Goal: Task Accomplishment & Management: Use online tool/utility

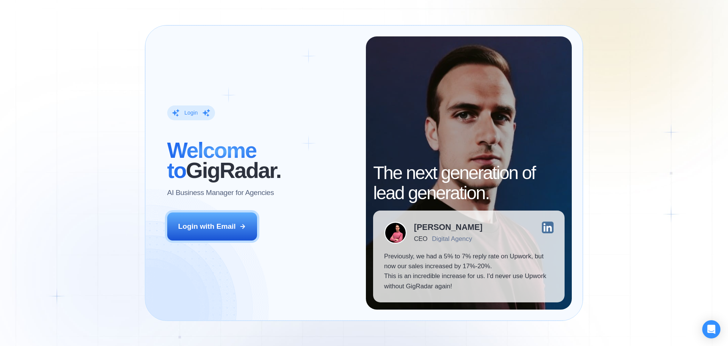
click at [213, 211] on div "Login ‍ Welcome to GigRadar. AI Business Manager for Agencies Login with Email" at bounding box center [261, 173] width 210 height 274
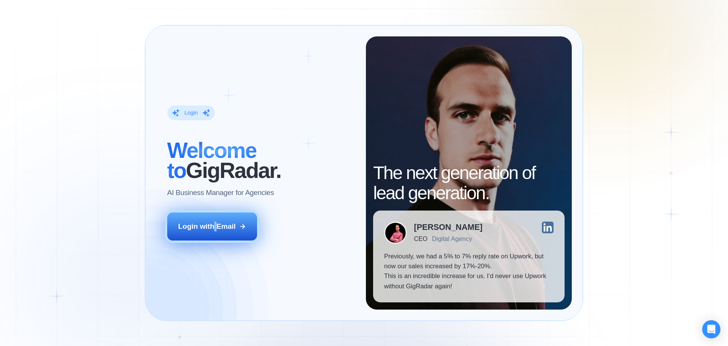
click at [213, 214] on button "Login with Email" at bounding box center [212, 226] width 90 height 28
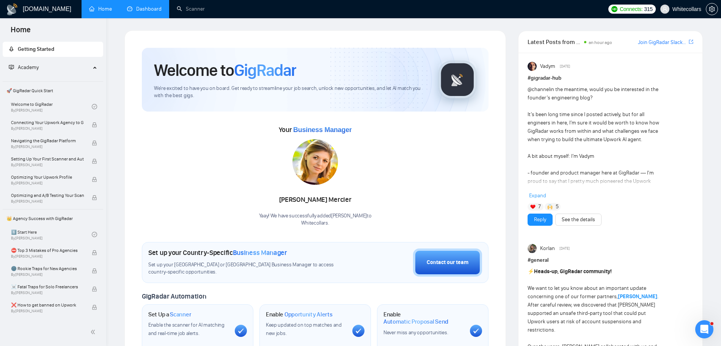
click at [137, 12] on link "Dashboard" at bounding box center [144, 9] width 35 height 6
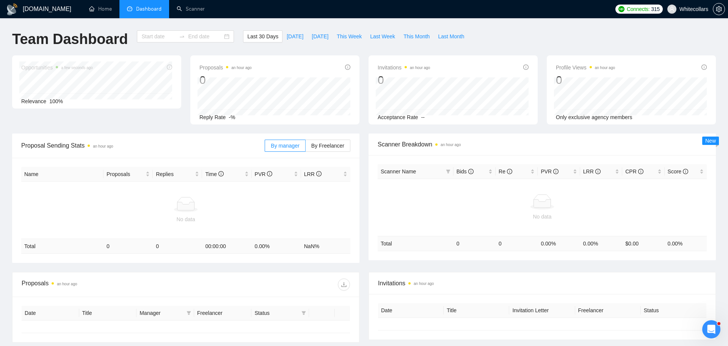
type input "[DATE]"
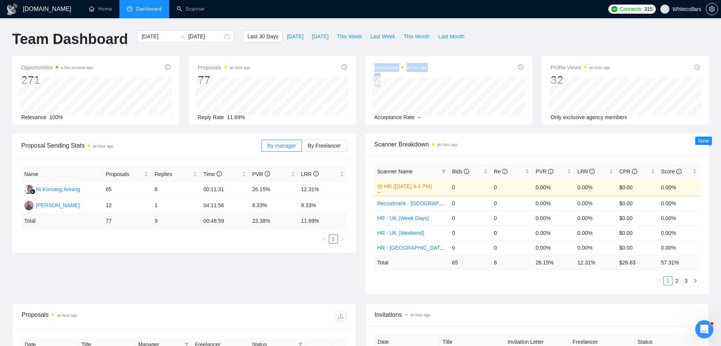
drag, startPoint x: 395, startPoint y: 76, endPoint x: 369, endPoint y: 68, distance: 27.5
click at [369, 68] on div "Invitations an hour ago 2 Acceptance Rate --" at bounding box center [448, 89] width 167 height 69
drag, startPoint x: 200, startPoint y: 64, endPoint x: 281, endPoint y: 69, distance: 81.4
click at [281, 69] on div "Proposals an hour ago 77" at bounding box center [272, 75] width 149 height 24
drag, startPoint x: 19, startPoint y: 141, endPoint x: 112, endPoint y: 143, distance: 92.6
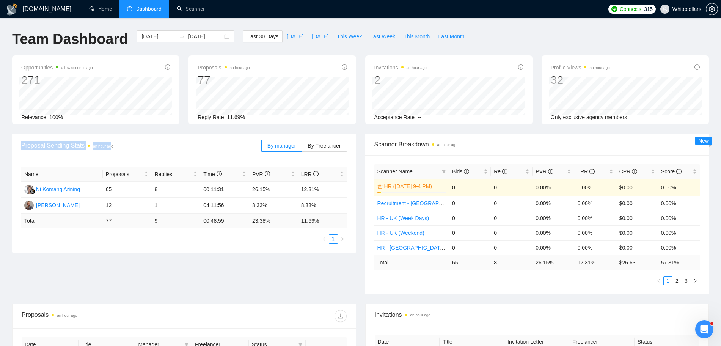
click at [112, 143] on div "Proposal Sending Stats an hour ago By manager By Freelancer" at bounding box center [184, 146] width 344 height 25
click at [200, 7] on link "Scanner" at bounding box center [191, 9] width 28 height 6
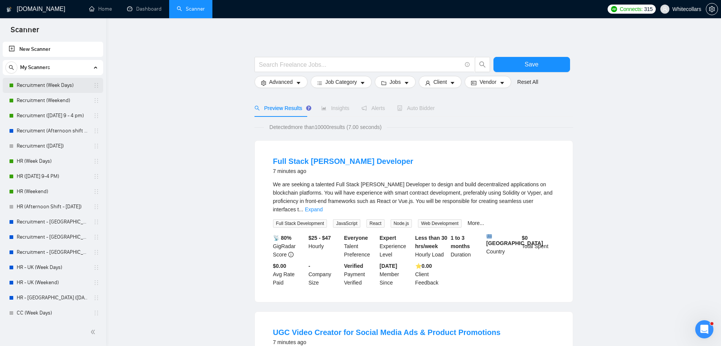
click at [47, 82] on link "Recruitment (Week Days)" at bounding box center [53, 85] width 72 height 15
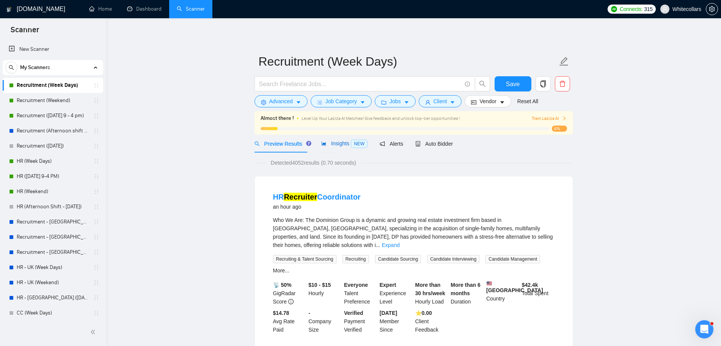
click at [338, 144] on span "Insights NEW" at bounding box center [344, 143] width 46 height 6
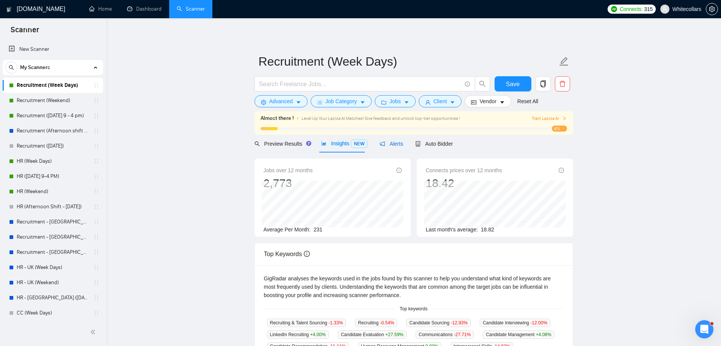
click at [389, 143] on span "Alerts" at bounding box center [392, 144] width 24 height 6
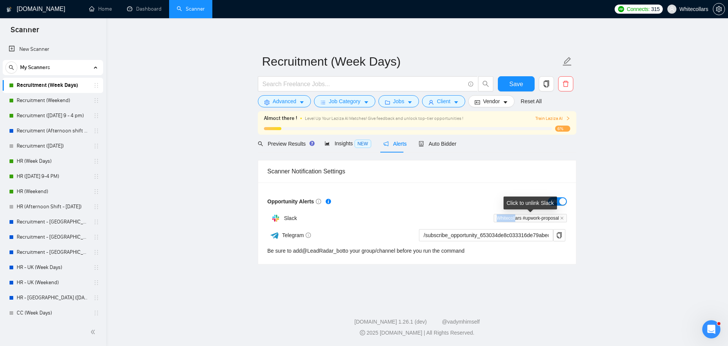
drag, startPoint x: 497, startPoint y: 216, endPoint x: 515, endPoint y: 216, distance: 17.8
click at [515, 216] on span "Whitecollars #upwork-proposal" at bounding box center [530, 218] width 73 height 8
click at [449, 143] on span "Auto Bidder" at bounding box center [438, 144] width 38 height 6
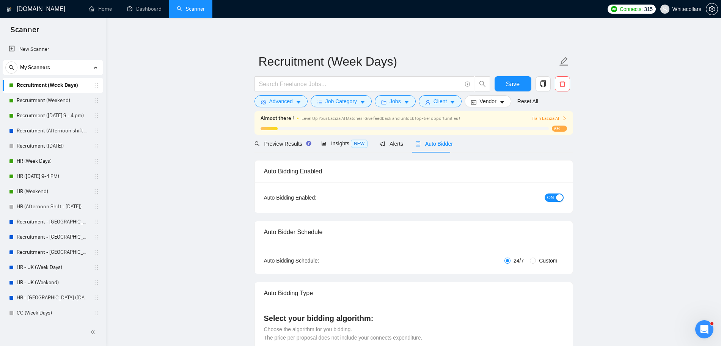
radio input "false"
radio input "true"
checkbox input "true"
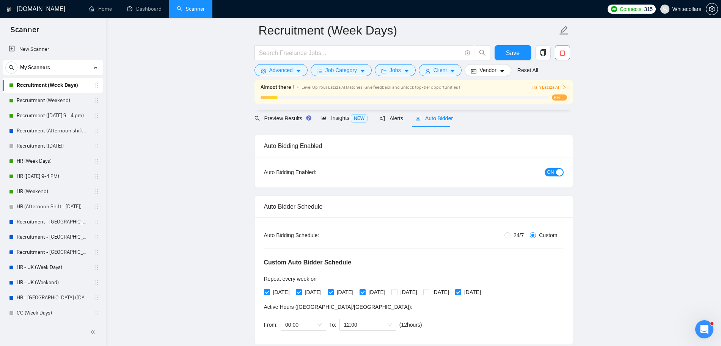
scroll to position [95, 0]
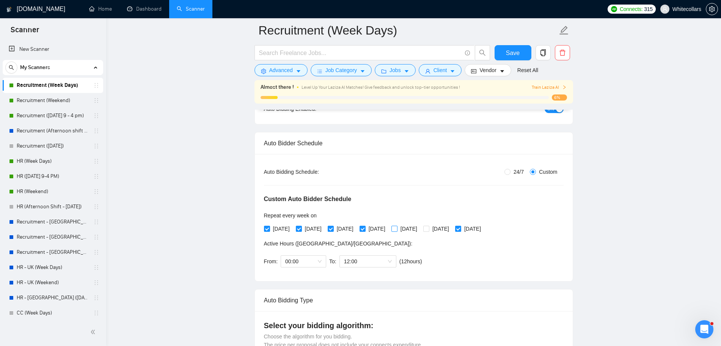
click at [420, 229] on span "[DATE]" at bounding box center [409, 229] width 23 height 8
click at [397, 229] on input "[DATE]" at bounding box center [394, 228] width 5 height 5
checkbox input "true"
click at [315, 260] on span "00:00" at bounding box center [303, 261] width 36 height 11
click at [357, 253] on div "From: 00:00 To: 12:00 ( 12 hours) [GEOGRAPHIC_DATA]/[GEOGRAPHIC_DATA]" at bounding box center [344, 261] width 161 height 21
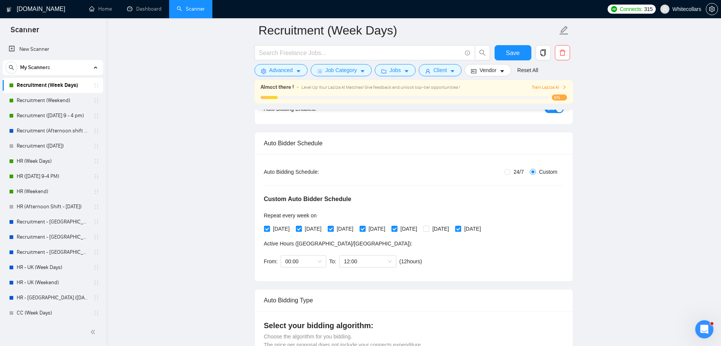
click at [357, 253] on div "From: 00:00 To: 12:00 ( 12 hours) [GEOGRAPHIC_DATA]/[GEOGRAPHIC_DATA]" at bounding box center [344, 261] width 161 height 21
click at [357, 259] on span "12:00" at bounding box center [368, 261] width 48 height 11
click at [301, 263] on span "00:00" at bounding box center [303, 261] width 36 height 11
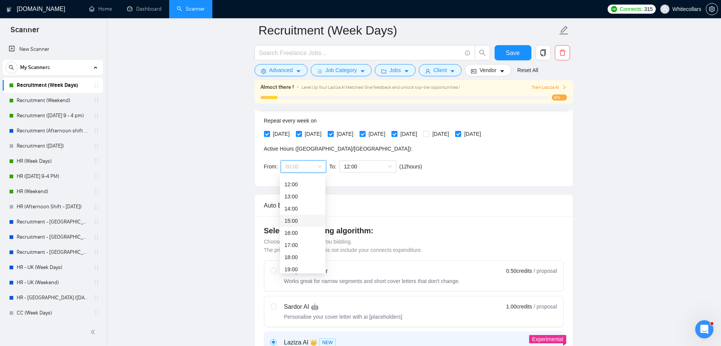
scroll to position [188, 0]
click at [514, 251] on div "Select your bidding algorithm: Choose the algorithm for you bidding. The price …" at bounding box center [414, 239] width 300 height 29
click at [297, 170] on span "00:00" at bounding box center [303, 166] width 36 height 11
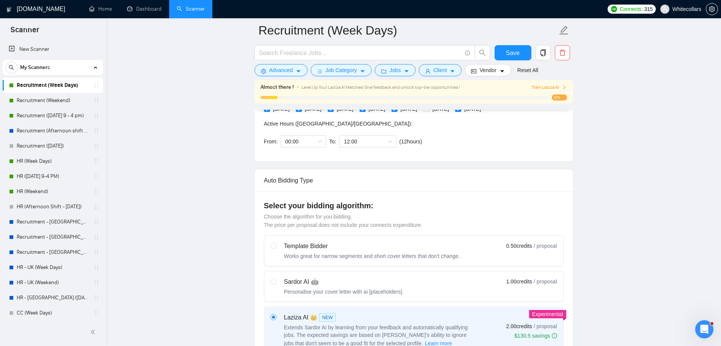
scroll to position [237, 0]
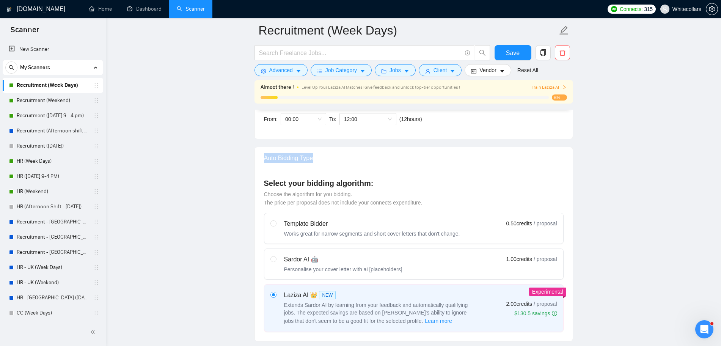
drag, startPoint x: 261, startPoint y: 154, endPoint x: 346, endPoint y: 160, distance: 86.0
click at [346, 160] on div "Auto Bidding Type" at bounding box center [414, 158] width 318 height 22
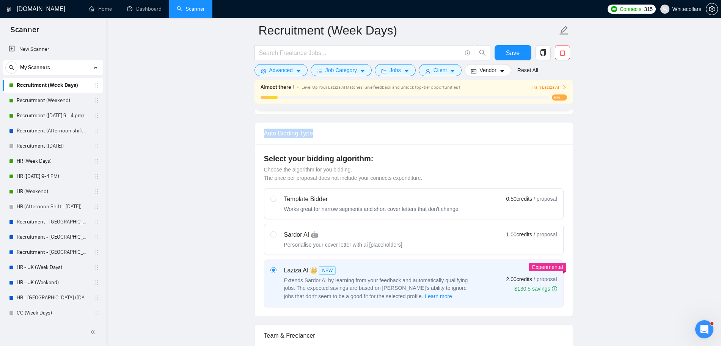
scroll to position [285, 0]
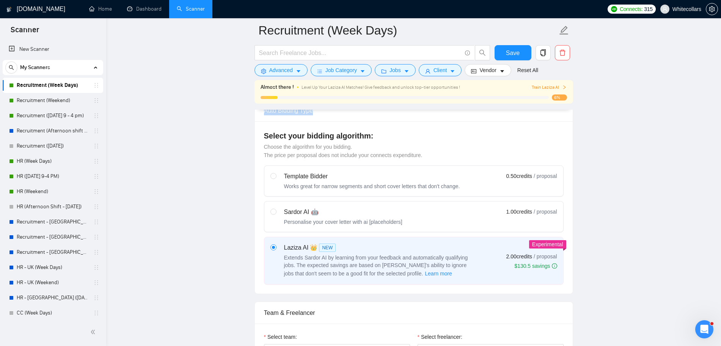
click at [549, 85] on span "Train Laziza AI" at bounding box center [549, 87] width 35 height 7
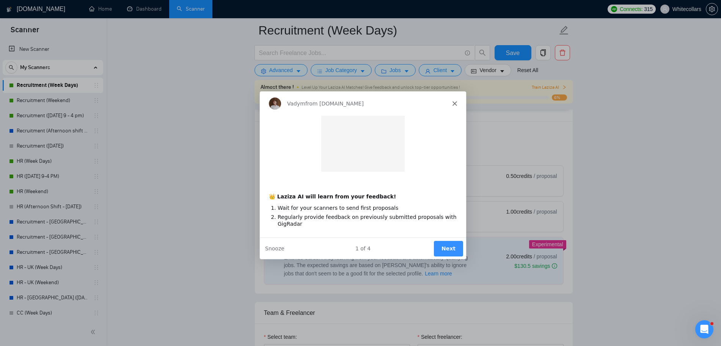
scroll to position [0, 0]
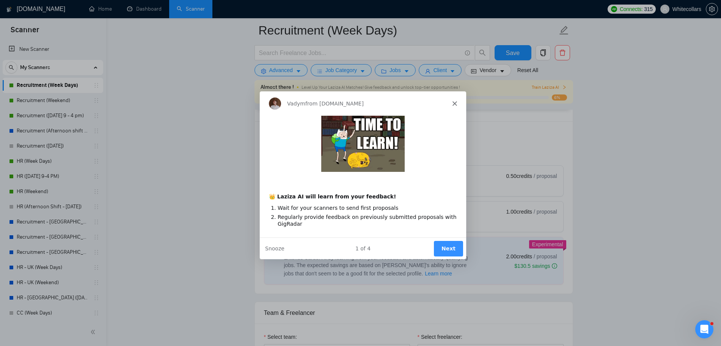
click at [445, 245] on button "Next" at bounding box center [447, 248] width 29 height 16
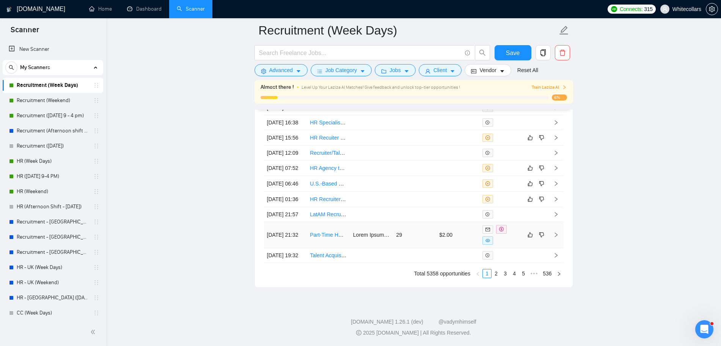
scroll to position [2276, 0]
click at [499, 278] on link "2" at bounding box center [496, 273] width 8 height 8
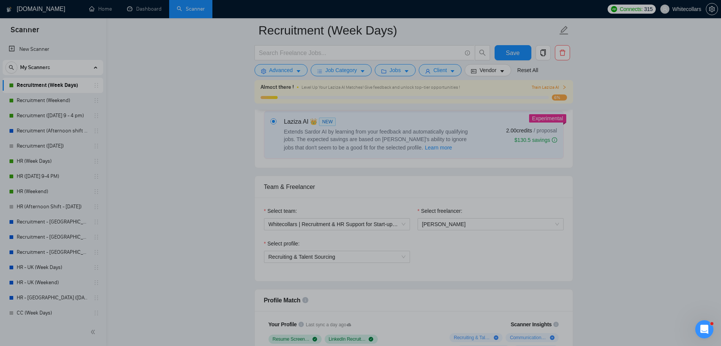
scroll to position [427, 0]
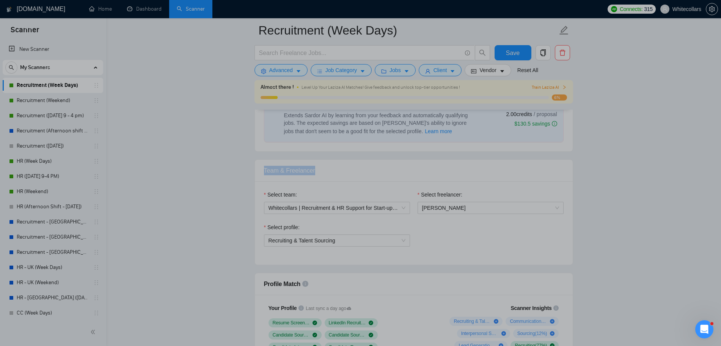
drag, startPoint x: 260, startPoint y: 167, endPoint x: 378, endPoint y: 171, distance: 118.4
click at [378, 171] on div "Team & Freelancer" at bounding box center [414, 171] width 318 height 22
click at [335, 208] on span "Whitecollars | Recruitment & HR Support for Start-ups & SMEs | Trusted by 250+ …" at bounding box center [337, 207] width 137 height 11
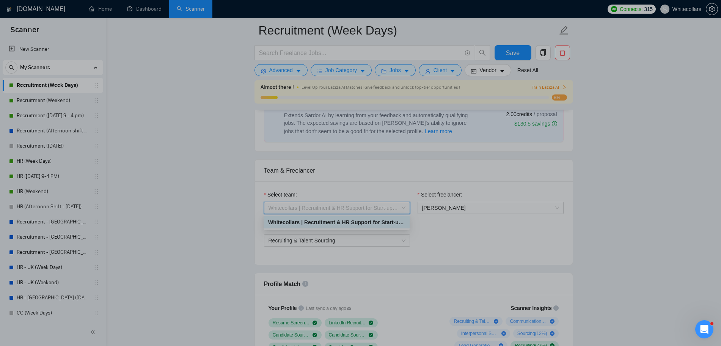
click at [316, 186] on div "Select team: Whitecollars | Recruitment & HR Support for Start-ups & SMEs | Tru…" at bounding box center [414, 222] width 318 height 83
click at [335, 202] on span "Whitecollars | Recruitment & HR Support for Start-ups & SMEs | Trusted by 250+ …" at bounding box center [337, 207] width 137 height 11
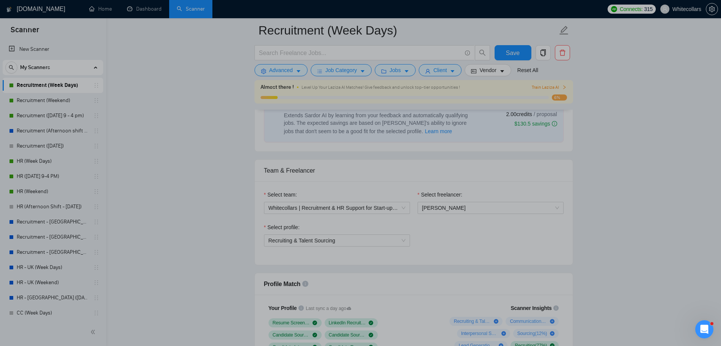
click at [467, 222] on div "Select freelancer: [PERSON_NAME]" at bounding box center [491, 206] width 154 height 33
click at [468, 206] on span "[PERSON_NAME]" at bounding box center [490, 207] width 137 height 11
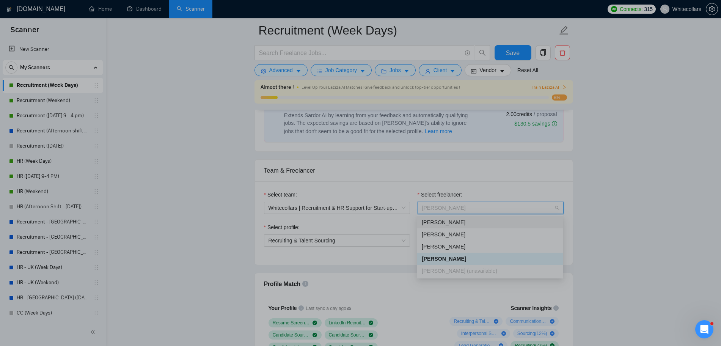
click at [442, 177] on div "Team & Freelancer" at bounding box center [414, 171] width 300 height 22
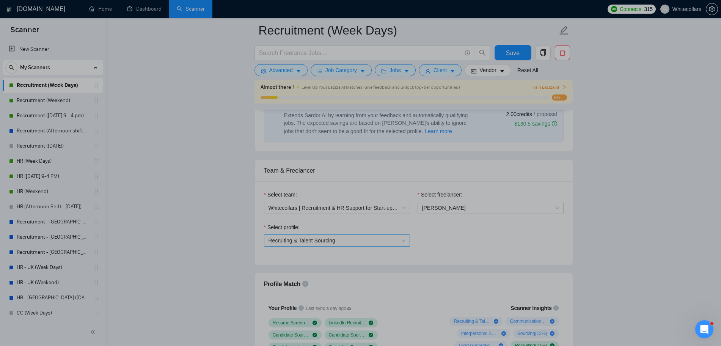
click at [288, 245] on span "Recruiting & Talent Sourcing" at bounding box center [337, 240] width 137 height 11
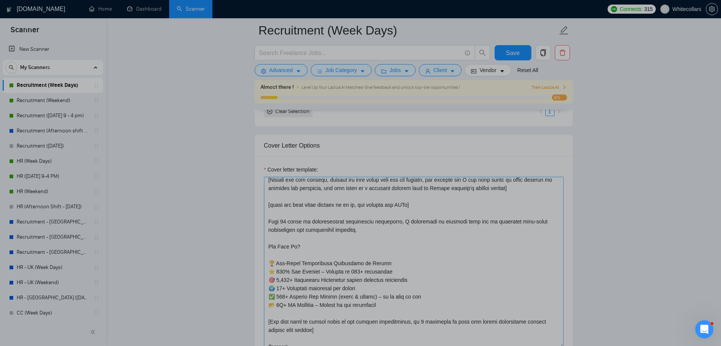
scroll to position [0, 0]
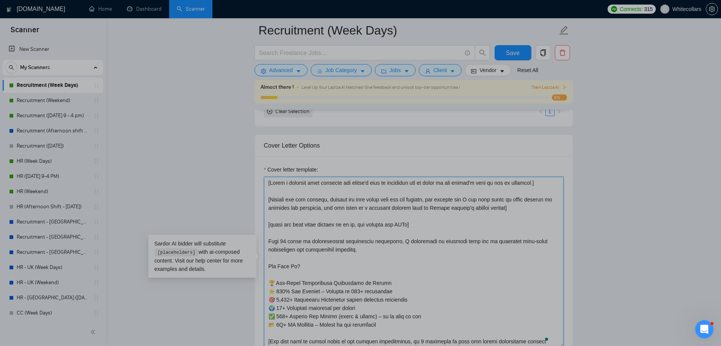
drag, startPoint x: 269, startPoint y: 182, endPoint x: 540, endPoint y: 183, distance: 271.3
click at [540, 183] on textarea "Cover letter template:" at bounding box center [414, 262] width 300 height 171
click at [528, 187] on textarea "Cover letter template:" at bounding box center [414, 262] width 300 height 171
drag, startPoint x: 406, startPoint y: 225, endPoint x: 254, endPoint y: 226, distance: 151.8
click at [255, 226] on div "Cover Letter Options Cover letter template:" at bounding box center [414, 250] width 319 height 232
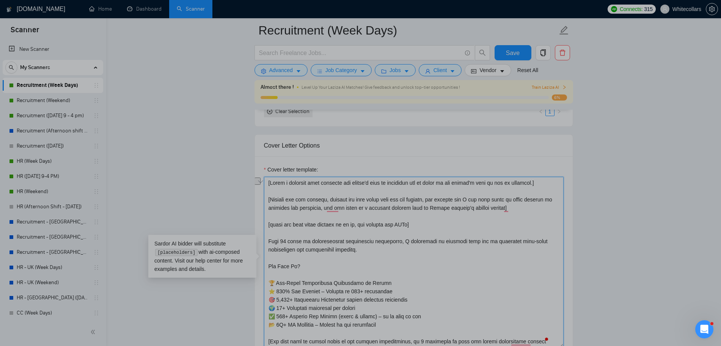
click at [288, 242] on textarea "Cover letter template:" at bounding box center [414, 262] width 300 height 171
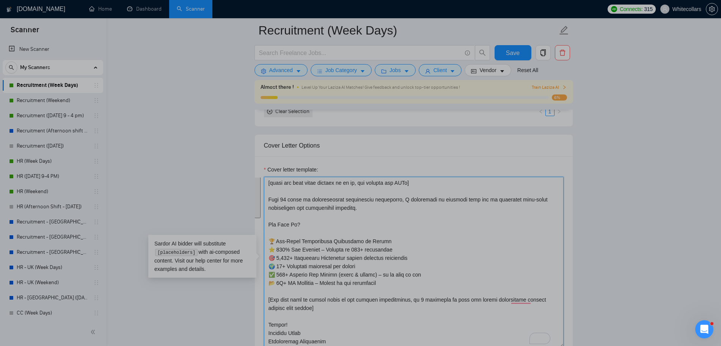
drag, startPoint x: 388, startPoint y: 282, endPoint x: 261, endPoint y: 195, distance: 154.3
click at [261, 195] on div "Cover letter template:" at bounding box center [414, 260] width 318 height 209
click at [222, 208] on main "Recruitment (Week Days) Save Advanced Job Category Jobs Client Vendor Reset All…" at bounding box center [413, 316] width 591 height 2469
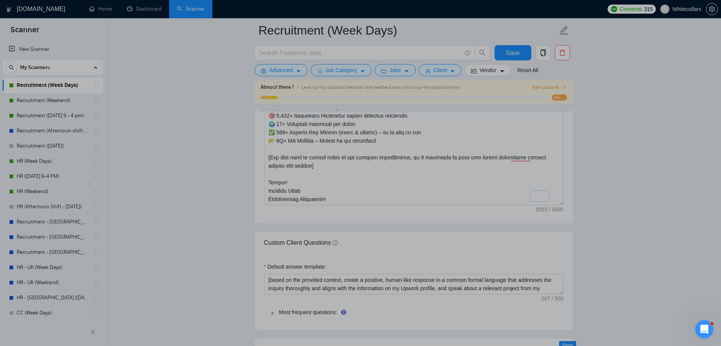
scroll to position [1138, 0]
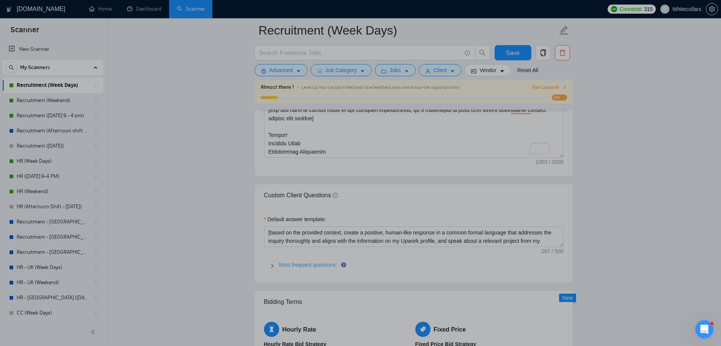
click at [320, 267] on link "Most frequent questions:" at bounding box center [308, 265] width 58 height 6
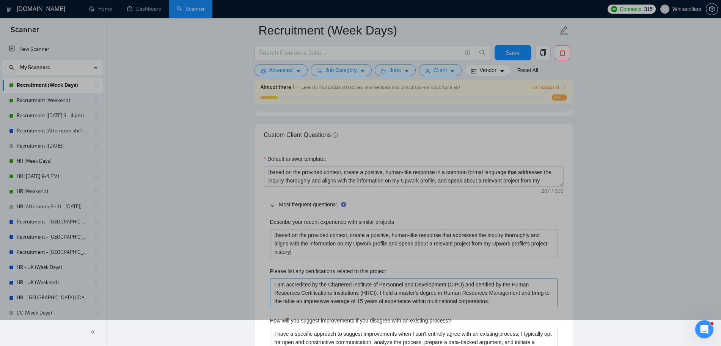
scroll to position [1233, 0]
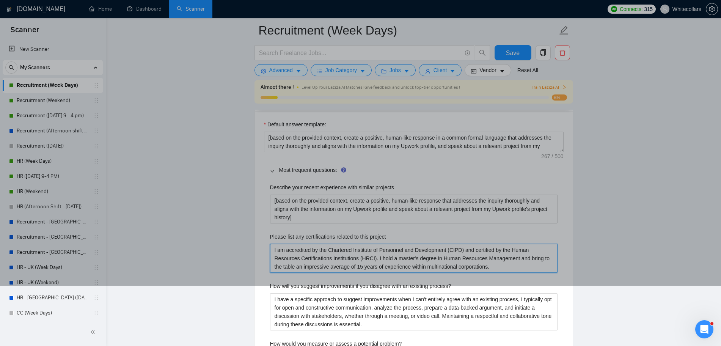
click at [301, 252] on project "I am accredited by the Chartered Institute of Personnel and Development (CIPD) …" at bounding box center [414, 258] width 288 height 29
click at [295, 255] on project "I am accredited by the Chartered Institute of Personnel and Development (CIPD) …" at bounding box center [414, 258] width 288 height 29
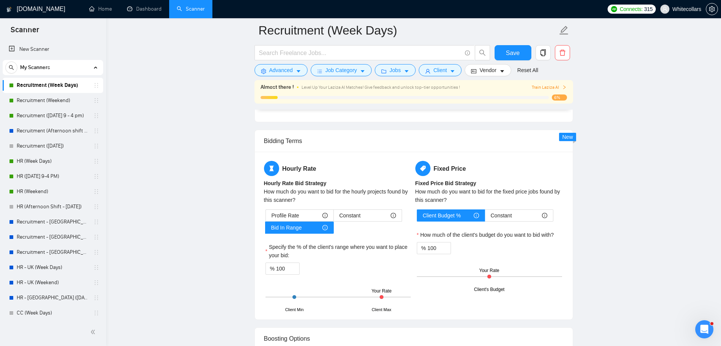
scroll to position [1992, 0]
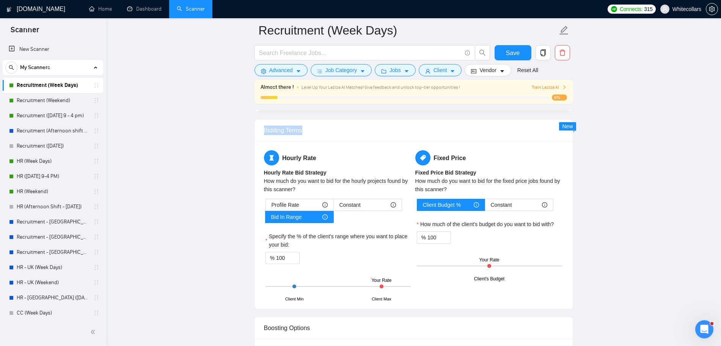
drag, startPoint x: 255, startPoint y: 124, endPoint x: 360, endPoint y: 133, distance: 105.1
click at [360, 133] on div "Bidding Terms" at bounding box center [414, 131] width 318 height 22
drag, startPoint x: 284, startPoint y: 260, endPoint x: 260, endPoint y: 255, distance: 24.0
click at [260, 255] on div "Hourly Rate Hourly Rate Bid Strategy How much do you want to bid for the hourly…" at bounding box center [414, 225] width 318 height 168
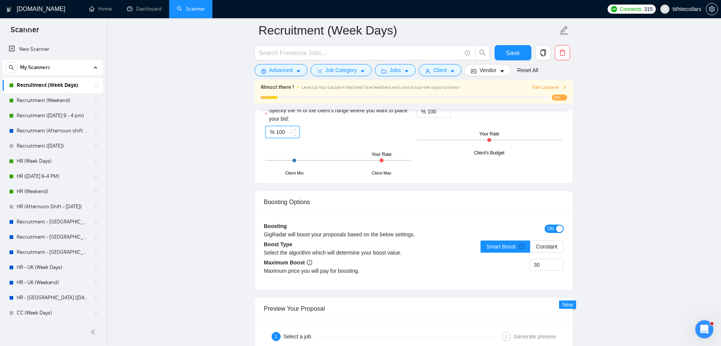
scroll to position [2134, 0]
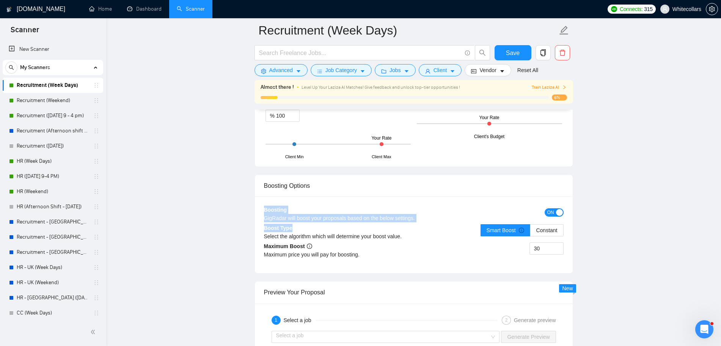
drag, startPoint x: 253, startPoint y: 199, endPoint x: 363, endPoint y: 227, distance: 114.4
click at [360, 223] on div "Boosting GigRadar will boost your proposals based on the below settings." at bounding box center [376, 217] width 225 height 22
click at [537, 247] on input "30" at bounding box center [546, 248] width 33 height 11
click at [535, 247] on input "30" at bounding box center [546, 248] width 33 height 11
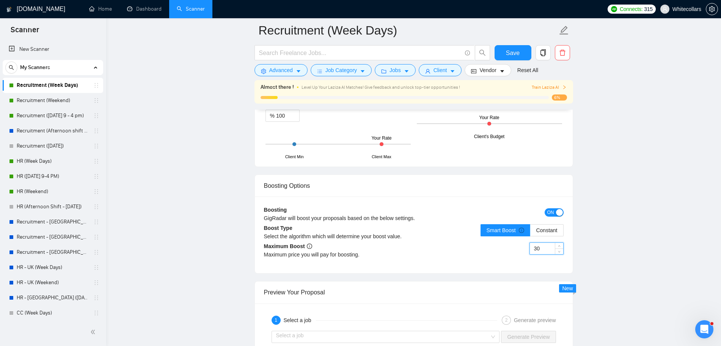
click at [376, 247] on div "Maximum Boost Maximum price you will pay for boosting." at bounding box center [339, 253] width 150 height 22
drag, startPoint x: 382, startPoint y: 244, endPoint x: 386, endPoint y: 236, distance: 8.5
click at [386, 236] on div "Boosting GigRadar will boost your proposals based on the below settings. ON Boo…" at bounding box center [414, 235] width 318 height 77
click at [462, 271] on div "Boosting GigRadar will boost your proposals based on the below settings. ON Boo…" at bounding box center [414, 235] width 318 height 77
drag, startPoint x: 543, startPoint y: 249, endPoint x: 518, endPoint y: 255, distance: 26.1
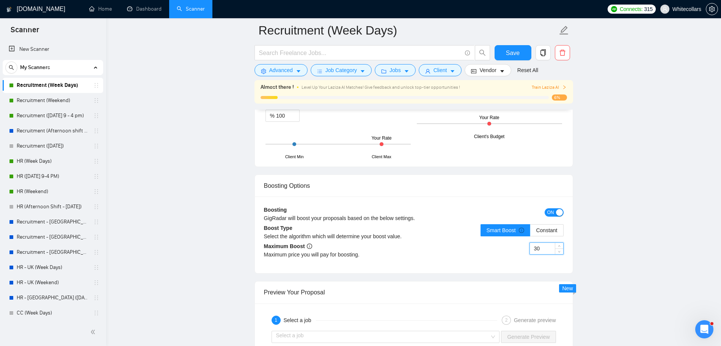
click at [518, 255] on div "30" at bounding box center [489, 252] width 150 height 21
click at [485, 253] on div "30" at bounding box center [489, 252] width 150 height 21
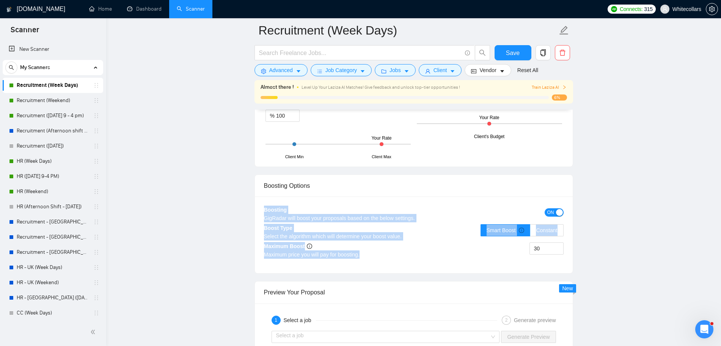
drag, startPoint x: 261, startPoint y: 205, endPoint x: 375, endPoint y: 258, distance: 125.9
click at [375, 258] on div "Boosting GigRadar will boost your proposals based on the below settings. ON Boo…" at bounding box center [414, 235] width 318 height 77
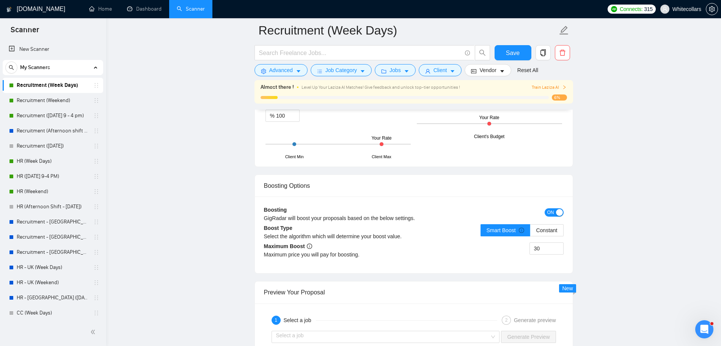
click at [370, 188] on div "Boosting Options" at bounding box center [414, 186] width 300 height 22
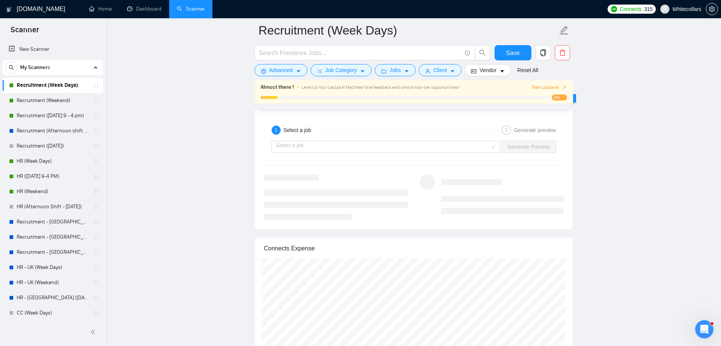
scroll to position [2324, 0]
click at [363, 149] on input "search" at bounding box center [383, 147] width 214 height 11
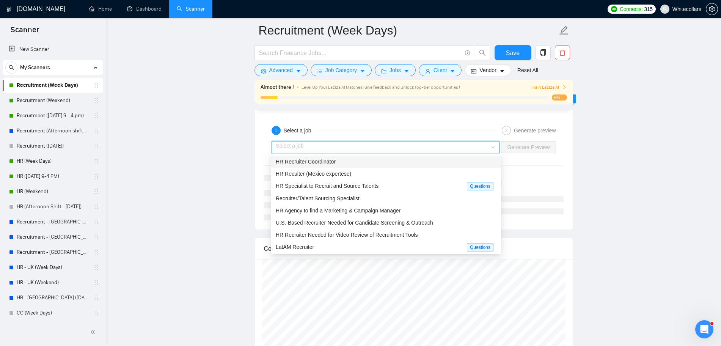
click at [307, 159] on span "HR Recruiter Coordinator" at bounding box center [306, 162] width 60 height 6
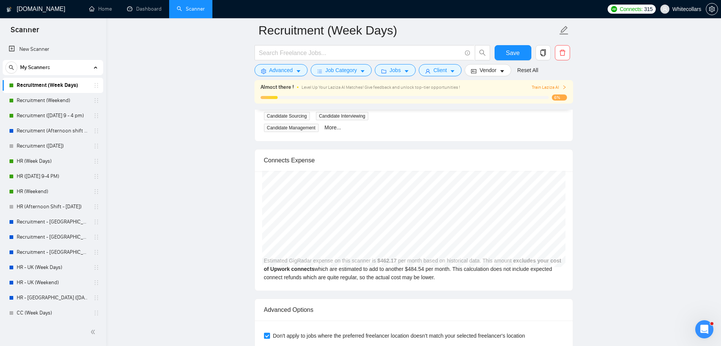
scroll to position [2466, 0]
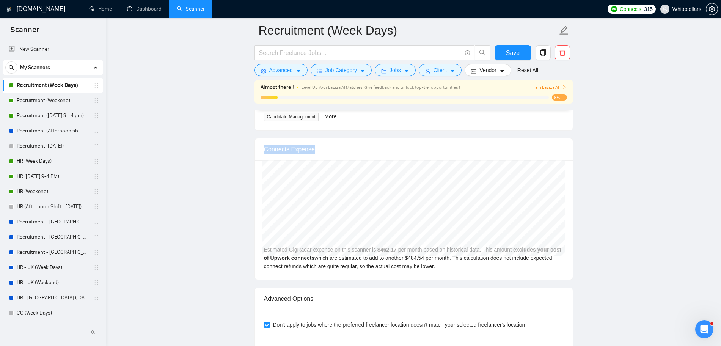
drag, startPoint x: 266, startPoint y: 137, endPoint x: 434, endPoint y: 148, distance: 169.2
click at [434, 148] on div "Connects Expense" at bounding box center [414, 149] width 300 height 22
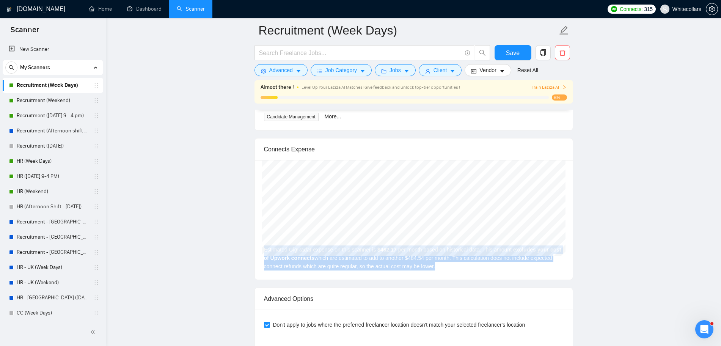
drag, startPoint x: 456, startPoint y: 255, endPoint x: 205, endPoint y: 203, distance: 256.8
click at [45, 250] on link "Recruitment - [GEOGRAPHIC_DATA] ([DATE] - Fri)" at bounding box center [53, 252] width 72 height 15
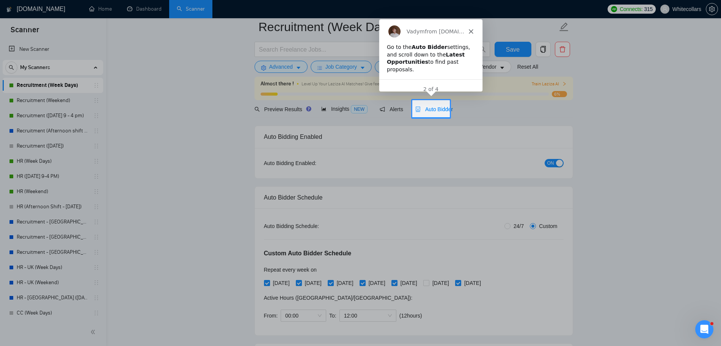
scroll to position [0, 0]
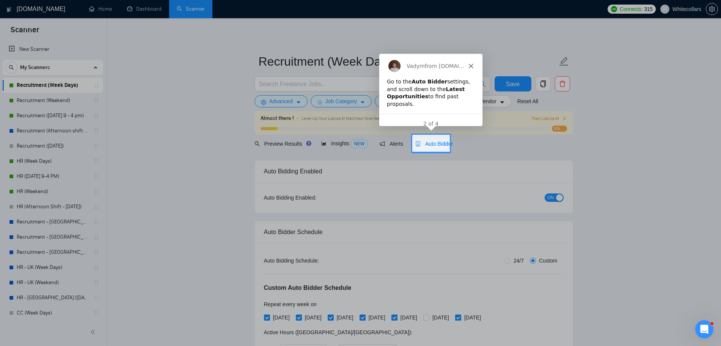
click at [531, 145] on div at bounding box center [585, 143] width 271 height 17
click at [470, 68] on div "Vadym from [DOMAIN_NAME]" at bounding box center [430, 65] width 103 height 24
click at [471, 68] on div "Vadym from [DOMAIN_NAME]" at bounding box center [430, 65] width 103 height 24
click at [471, 64] on polygon "Close" at bounding box center [471, 65] width 5 height 5
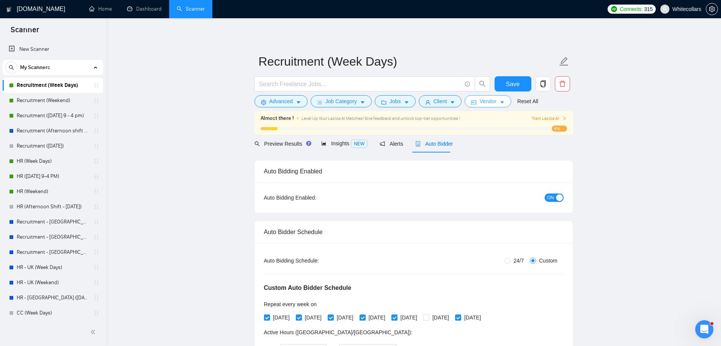
click at [493, 101] on span "Vendor" at bounding box center [488, 101] width 17 height 8
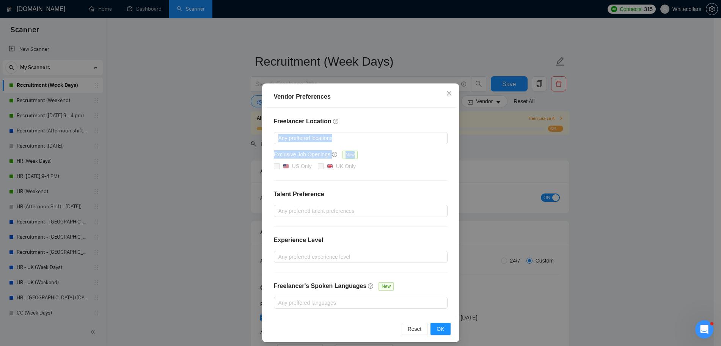
drag, startPoint x: 697, startPoint y: 159, endPoint x: 698, endPoint y: 124, distance: 34.9
click at [698, 124] on div "Vendor Preferences Freelancer Location Any preffered locations Exclusive Job Op…" at bounding box center [360, 173] width 721 height 346
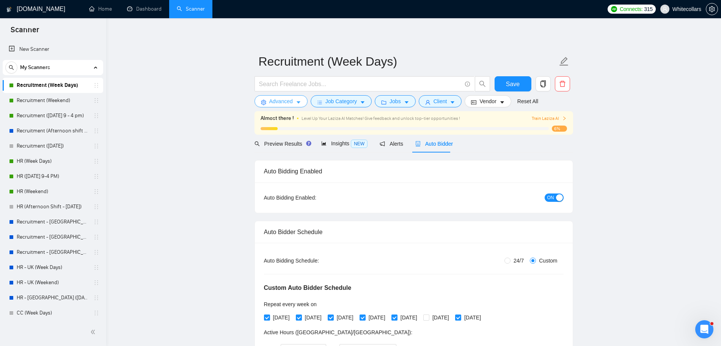
click at [288, 100] on span "Advanced" at bounding box center [281, 101] width 24 height 8
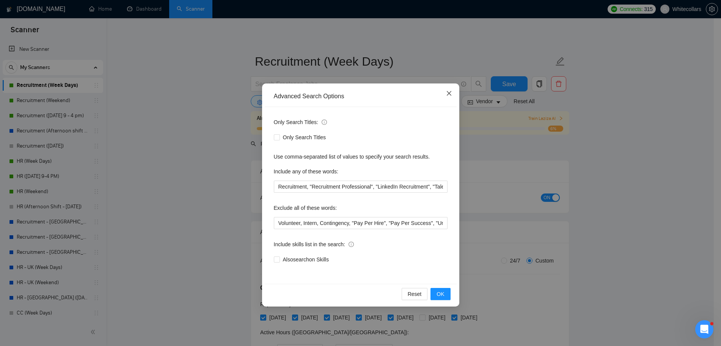
click at [450, 95] on icon "close" at bounding box center [449, 93] width 5 height 5
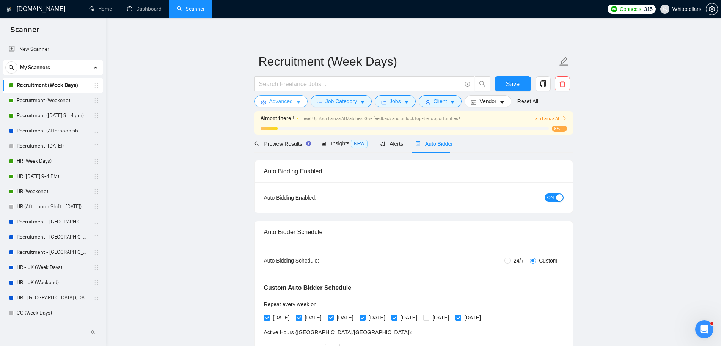
click at [267, 104] on button "Advanced" at bounding box center [281, 101] width 53 height 12
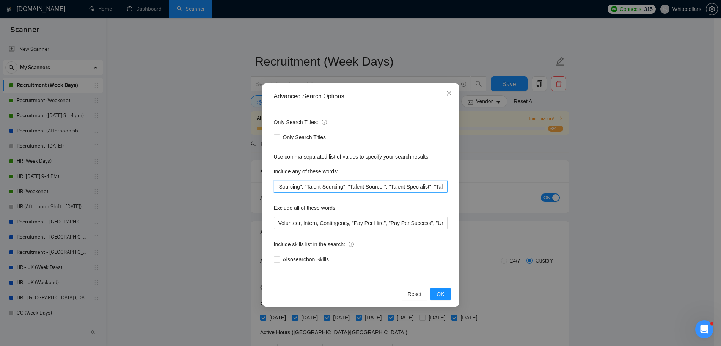
scroll to position [0, 1080]
drag, startPoint x: 280, startPoint y: 184, endPoint x: 459, endPoint y: 182, distance: 179.1
click at [459, 182] on div "Advanced Search Options Only Search Titles: Only Search Titles Use comma-separa…" at bounding box center [360, 194] width 197 height 223
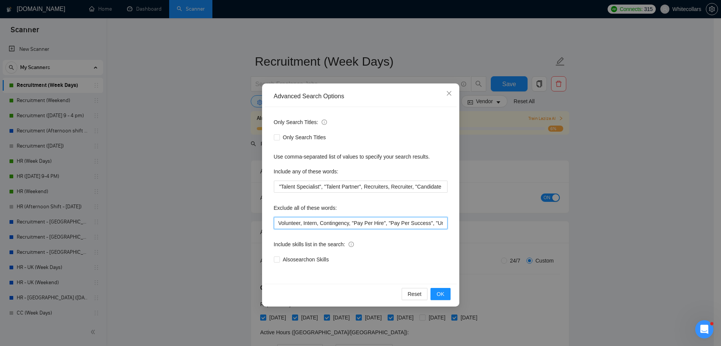
scroll to position [0, 0]
drag, startPoint x: 280, startPoint y: 220, endPoint x: 444, endPoint y: 200, distance: 165.5
click at [446, 205] on div "Exclude all of these words: Volunteer, Intern, Contingency, "Pay Per Hire", "Pa…" at bounding box center [361, 215] width 174 height 27
click at [360, 226] on input "Volunteer, Intern, Contingency, "Pay Per Hire", "Pay Per Success", "Unpaid", "p…" at bounding box center [361, 223] width 174 height 12
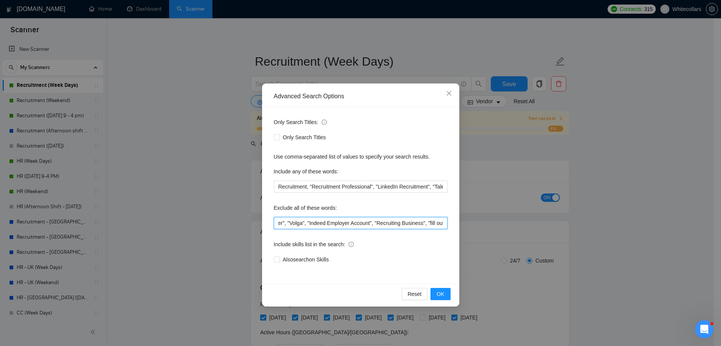
scroll to position [0, 1439]
drag, startPoint x: 360, startPoint y: 226, endPoint x: 576, endPoint y: 270, distance: 220.7
click at [576, 270] on div "Advanced Search Options Only Search Titles: Only Search Titles Use comma-separa…" at bounding box center [360, 173] width 721 height 346
click at [408, 223] on input "Volunteer, Intern, Contingency, "Pay Per Hire", "Pay Per Success", "Unpaid", "p…" at bounding box center [361, 223] width 174 height 12
click at [406, 222] on input "Volunteer, Intern, Contingency, "Pay Per Hire", "Pay Per Success", "Unpaid", "p…" at bounding box center [361, 223] width 174 height 12
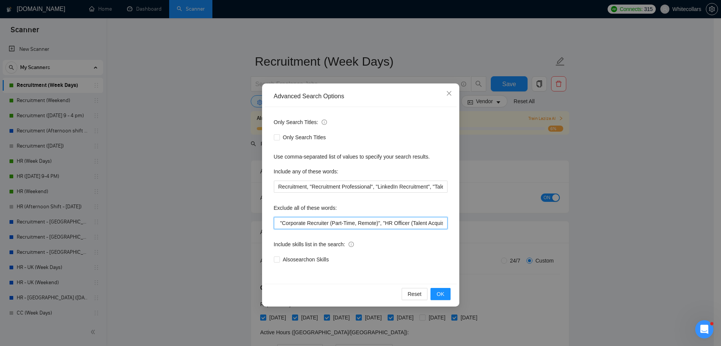
drag, startPoint x: 406, startPoint y: 222, endPoint x: 317, endPoint y: 223, distance: 88.4
click at [317, 223] on input "Volunteer, Intern, Contingency, "Pay Per Hire", "Pay Per Success", "Unpaid", "p…" at bounding box center [361, 223] width 174 height 12
click at [421, 226] on input "Volunteer, Intern, Contingency, "Pay Per Hire", "Pay Per Success", "Unpaid", "p…" at bounding box center [361, 223] width 174 height 12
drag, startPoint x: 414, startPoint y: 228, endPoint x: 440, endPoint y: 231, distance: 27.2
click at [440, 231] on div "Only Search Titles: Only Search Titles Use comma-separated list of values to sp…" at bounding box center [361, 195] width 192 height 177
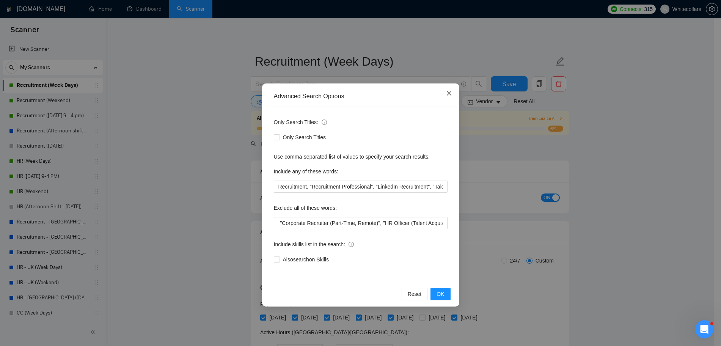
scroll to position [0, 0]
click at [445, 96] on span "Close" at bounding box center [449, 93] width 20 height 20
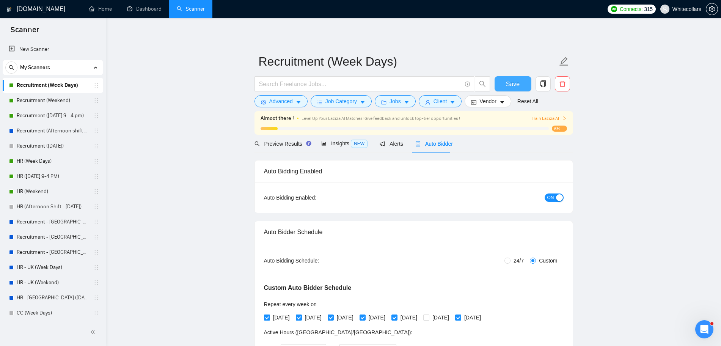
click at [509, 87] on span "Save" at bounding box center [513, 83] width 14 height 9
checkbox input "true"
click at [329, 102] on span "Job Category" at bounding box center [341, 101] width 31 height 8
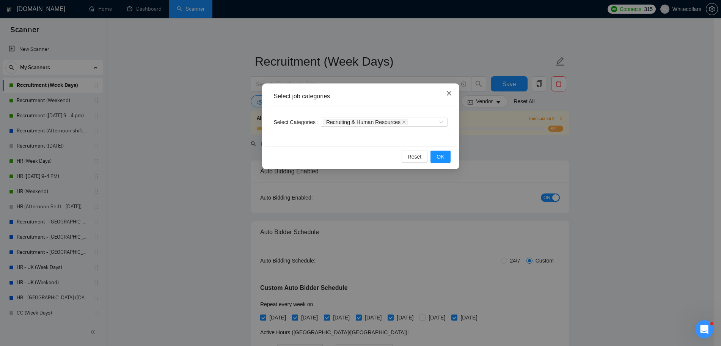
click at [448, 94] on icon "close" at bounding box center [449, 93] width 5 height 5
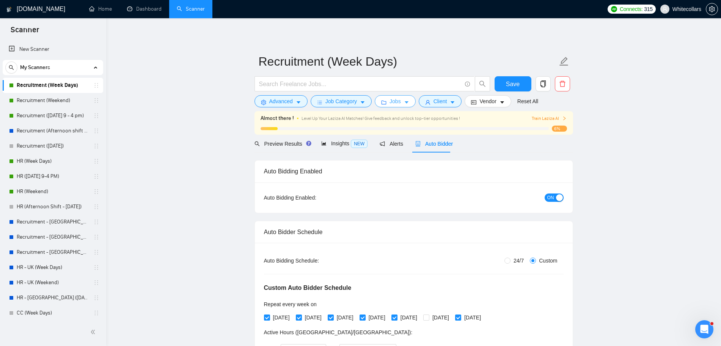
click at [401, 105] on button "Jobs" at bounding box center [395, 101] width 41 height 12
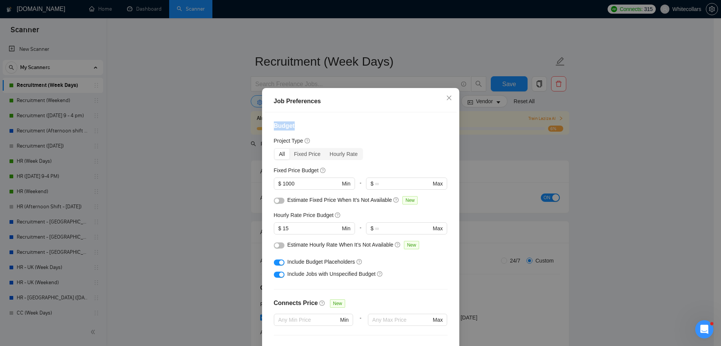
drag, startPoint x: 270, startPoint y: 123, endPoint x: 352, endPoint y: 110, distance: 83.4
click at [352, 111] on div "Job Preferences Budget Project Type All Fixed Price Hourly Rate Fixed Price Bud…" at bounding box center [360, 233] width 197 height 291
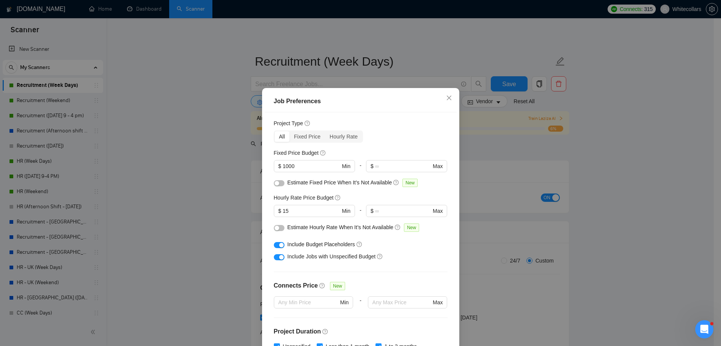
scroll to position [21, 0]
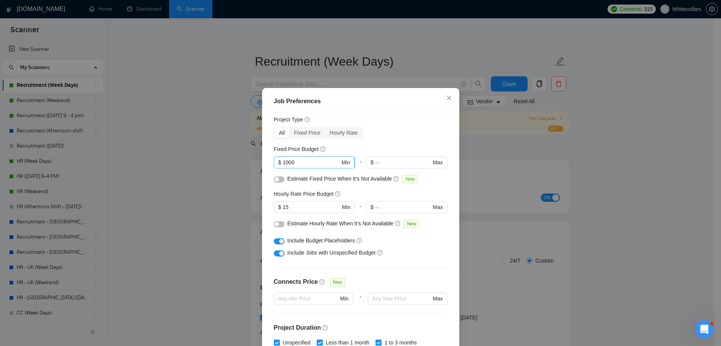
click at [292, 162] on input "1000" at bounding box center [311, 162] width 57 height 8
click at [374, 148] on div "Fixed Price Budget" at bounding box center [361, 149] width 174 height 8
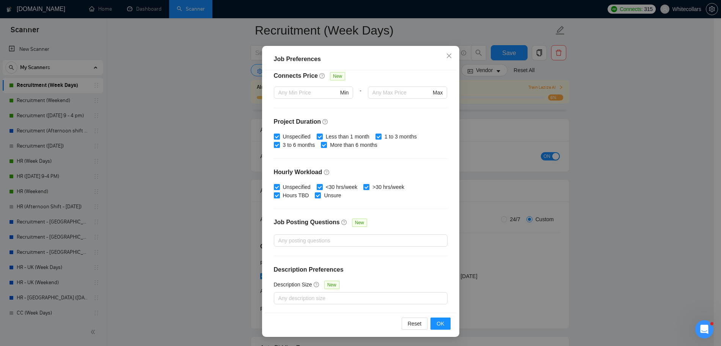
scroll to position [95, 0]
drag, startPoint x: 442, startPoint y: 54, endPoint x: 349, endPoint y: 93, distance: 99.8
click at [443, 55] on span "Close" at bounding box center [449, 56] width 20 height 20
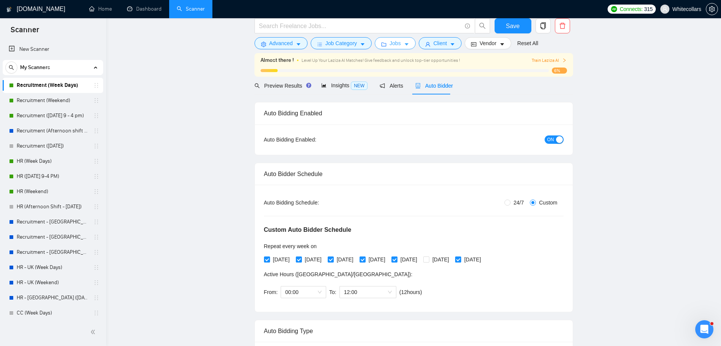
scroll to position [0, 0]
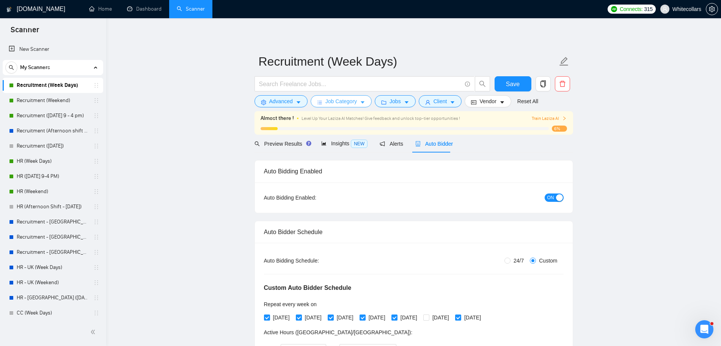
click at [357, 101] on button "Job Category" at bounding box center [341, 101] width 61 height 12
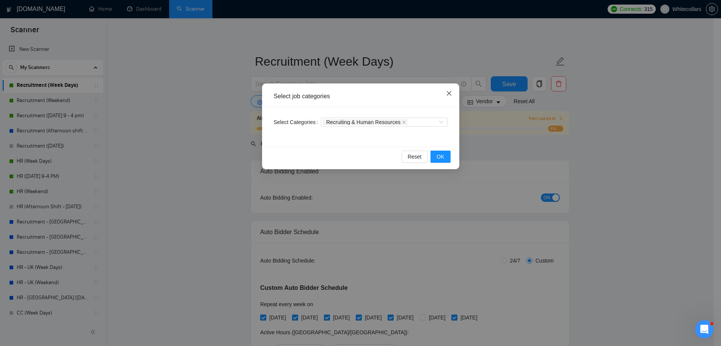
drag, startPoint x: 453, startPoint y: 90, endPoint x: 450, endPoint y: 83, distance: 6.8
click at [453, 90] on span "Close" at bounding box center [449, 93] width 20 height 20
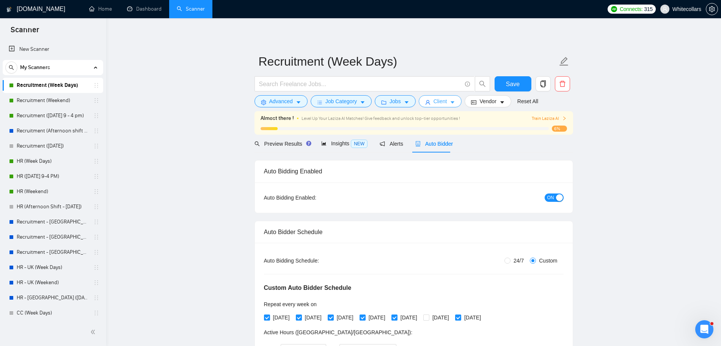
click at [451, 101] on icon "caret-down" at bounding box center [452, 102] width 5 height 5
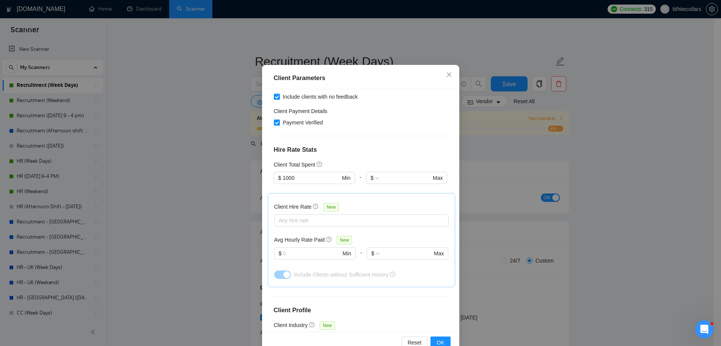
scroll to position [42, 0]
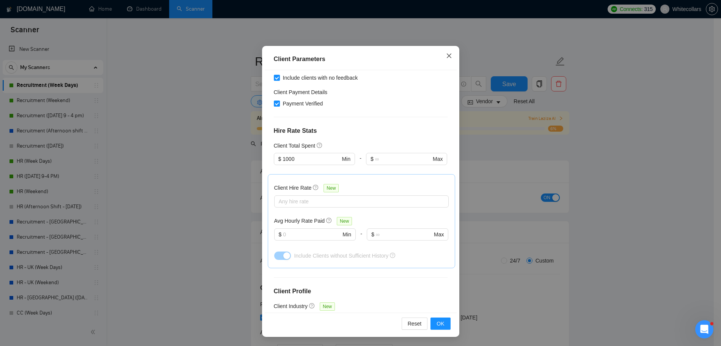
click at [446, 56] on icon "close" at bounding box center [449, 56] width 6 height 6
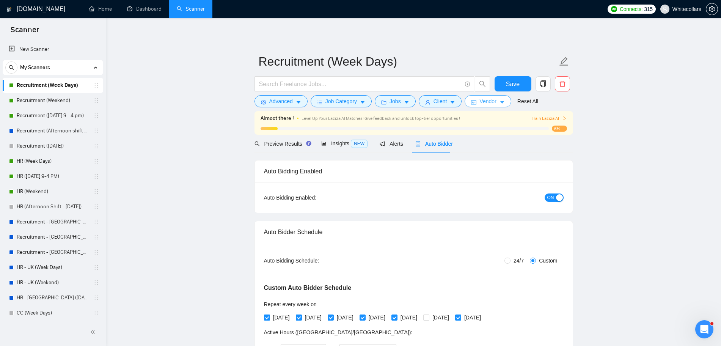
drag, startPoint x: 19, startPoint y: 99, endPoint x: 496, endPoint y: 104, distance: 476.6
click at [19, 99] on link "Recruitment (Weekend)" at bounding box center [53, 100] width 72 height 15
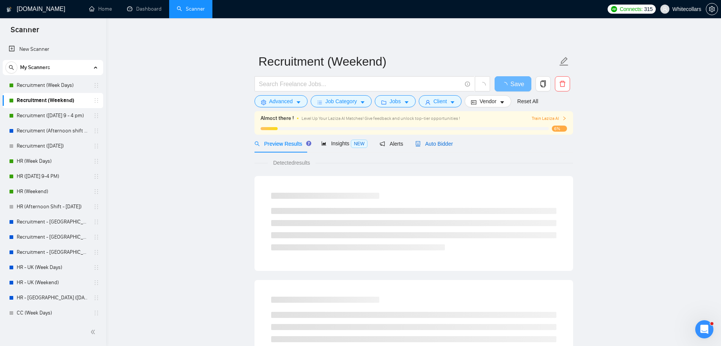
click at [428, 141] on span "Auto Bidder" at bounding box center [434, 144] width 38 height 6
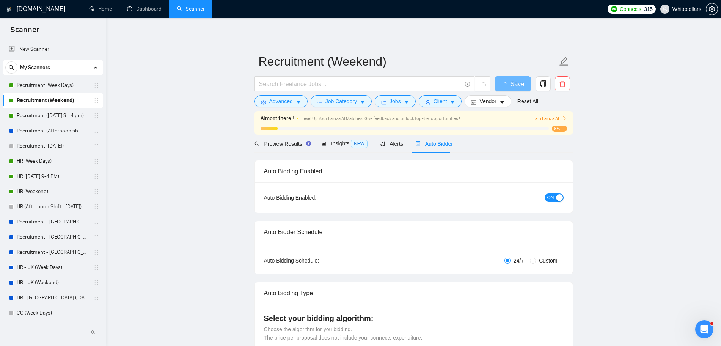
radio input "false"
radio input "true"
checkbox input "true"
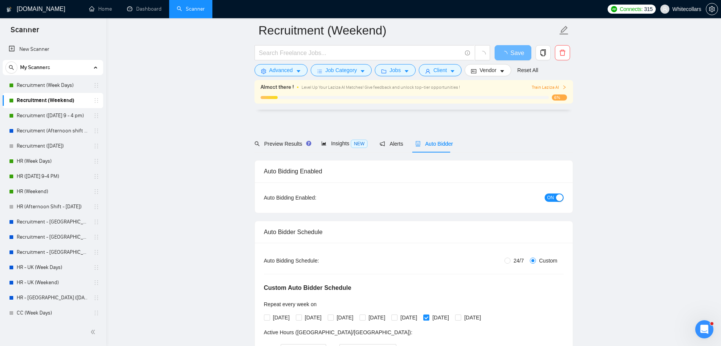
scroll to position [95, 0]
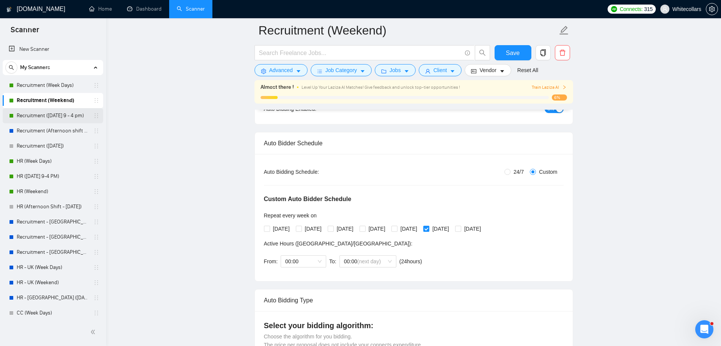
click at [52, 119] on link "Recruitment ([DATE] 9 - 4 pm)" at bounding box center [53, 115] width 72 height 15
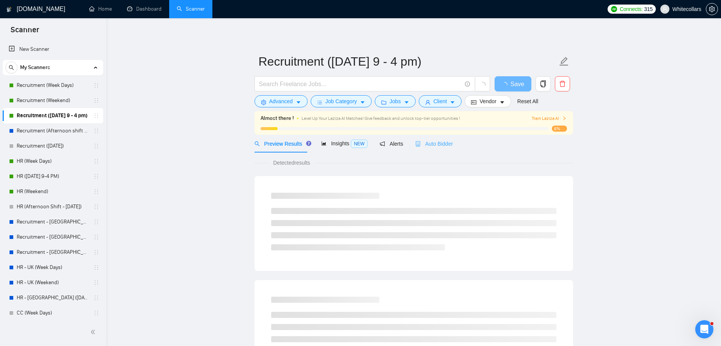
click at [445, 148] on div "Auto Bidder" at bounding box center [434, 144] width 38 height 18
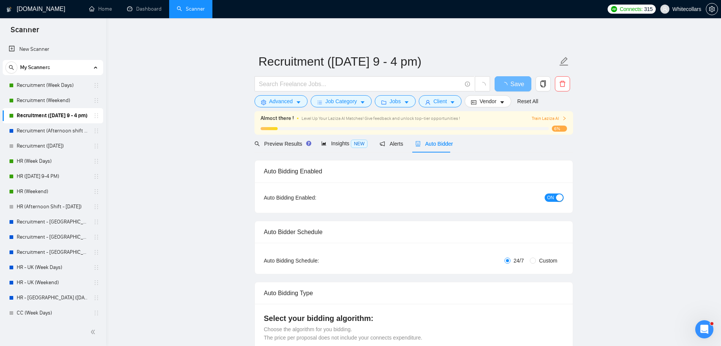
radio input "false"
radio input "true"
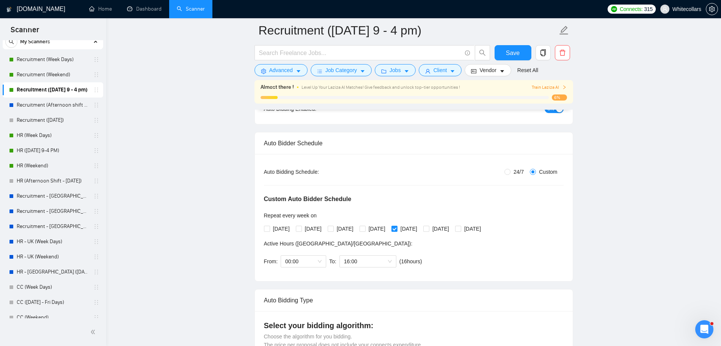
scroll to position [47, 0]
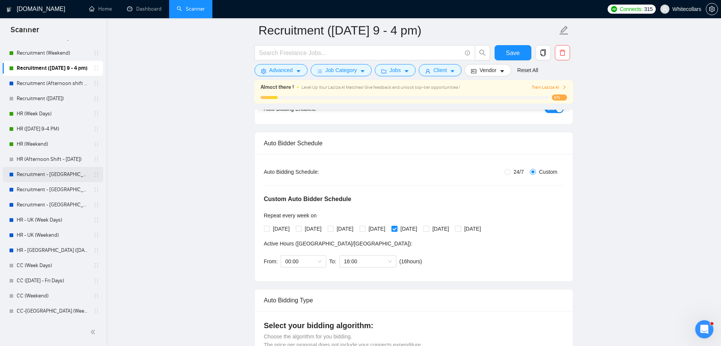
click at [11, 177] on div "Recruitment - [GEOGRAPHIC_DATA] (Week Days)" at bounding box center [54, 174] width 90 height 15
click at [18, 174] on link "Recruitment - [GEOGRAPHIC_DATA] (Week Days)" at bounding box center [53, 174] width 72 height 15
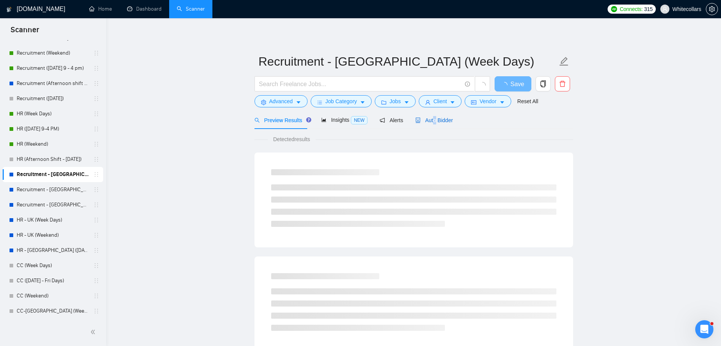
click at [433, 122] on span "Auto Bidder" at bounding box center [434, 120] width 38 height 6
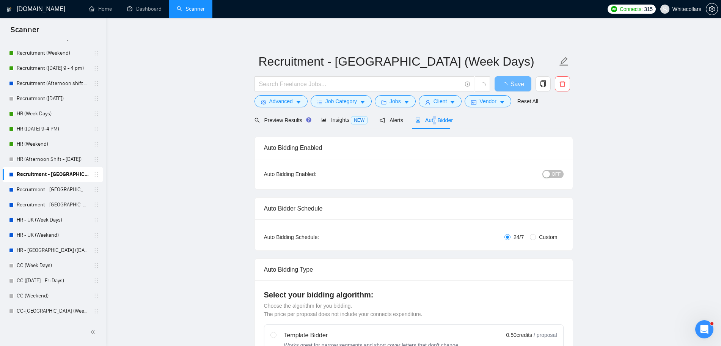
click at [433, 122] on span "Auto Bidder" at bounding box center [434, 120] width 38 height 6
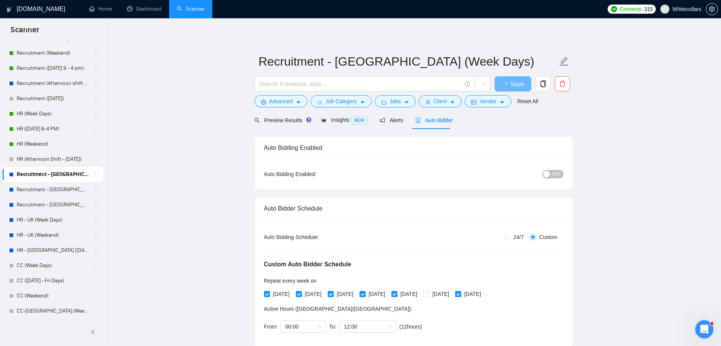
radio input "false"
radio input "true"
checkbox input "true"
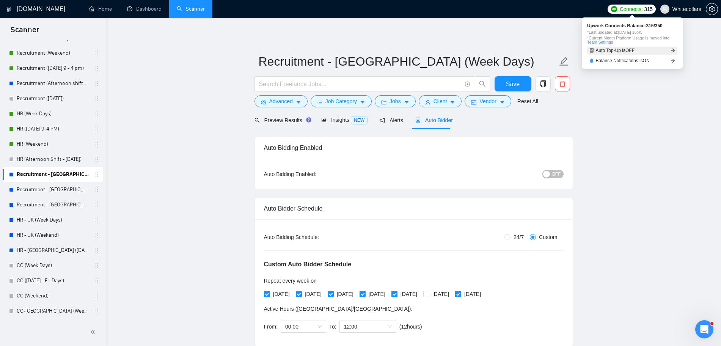
click at [630, 50] on span "Auto Top-Up is OFF" at bounding box center [615, 50] width 39 height 5
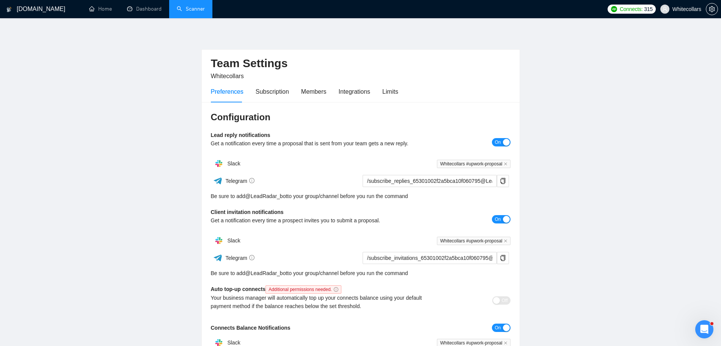
click at [17, 8] on h1 "[DOMAIN_NAME]" at bounding box center [41, 9] width 49 height 18
